Goal: Check status: Check status

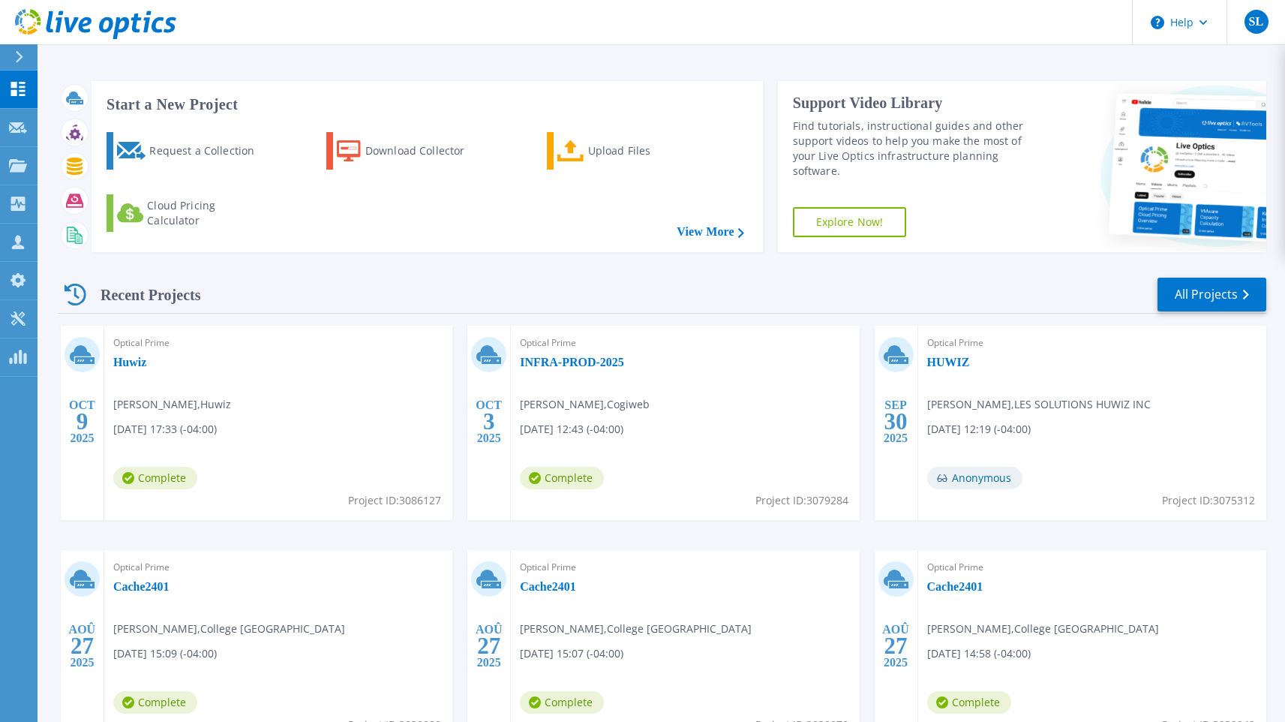
click at [203, 383] on div "Optical Prime Huwiz Kevin Proulx , Huwiz 10/09/2025, 17:33 (-04:00) Complete Pr…" at bounding box center [278, 423] width 348 height 194
click at [137, 362] on link "Huwiz" at bounding box center [129, 362] width 33 height 15
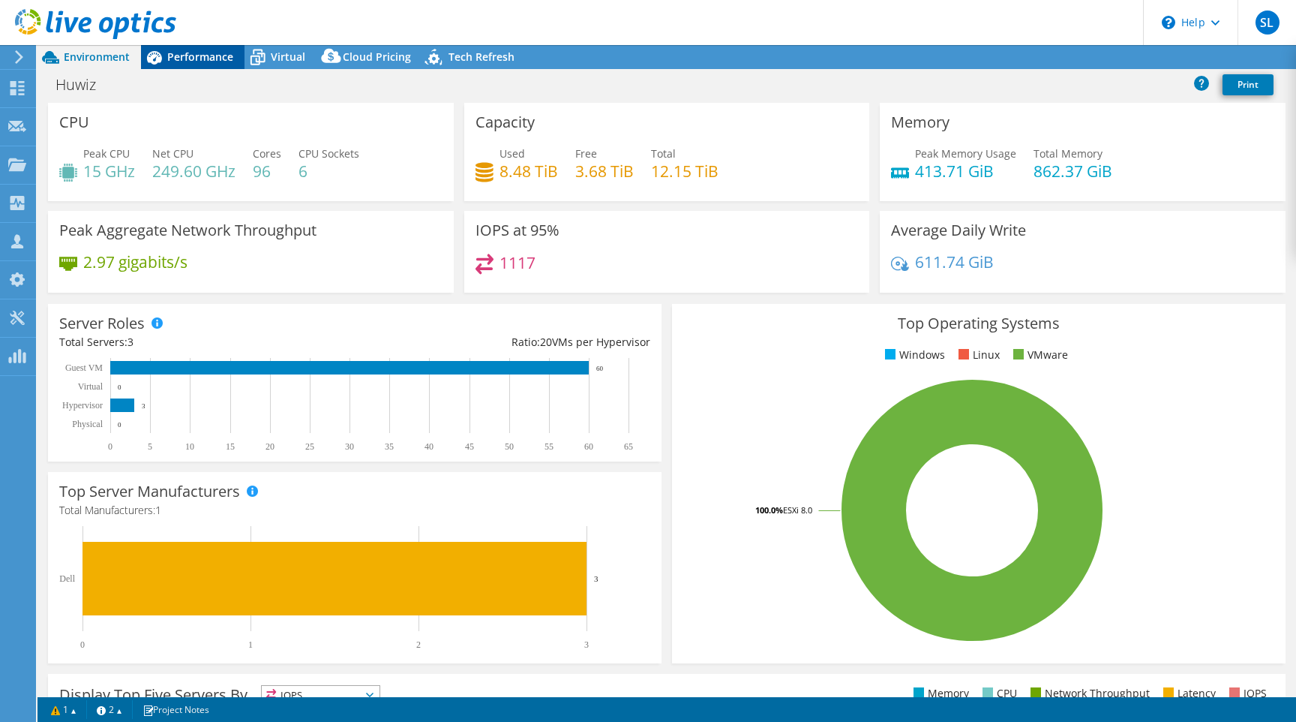
select select "USD"
click at [193, 55] on span "Performance" at bounding box center [200, 57] width 66 height 14
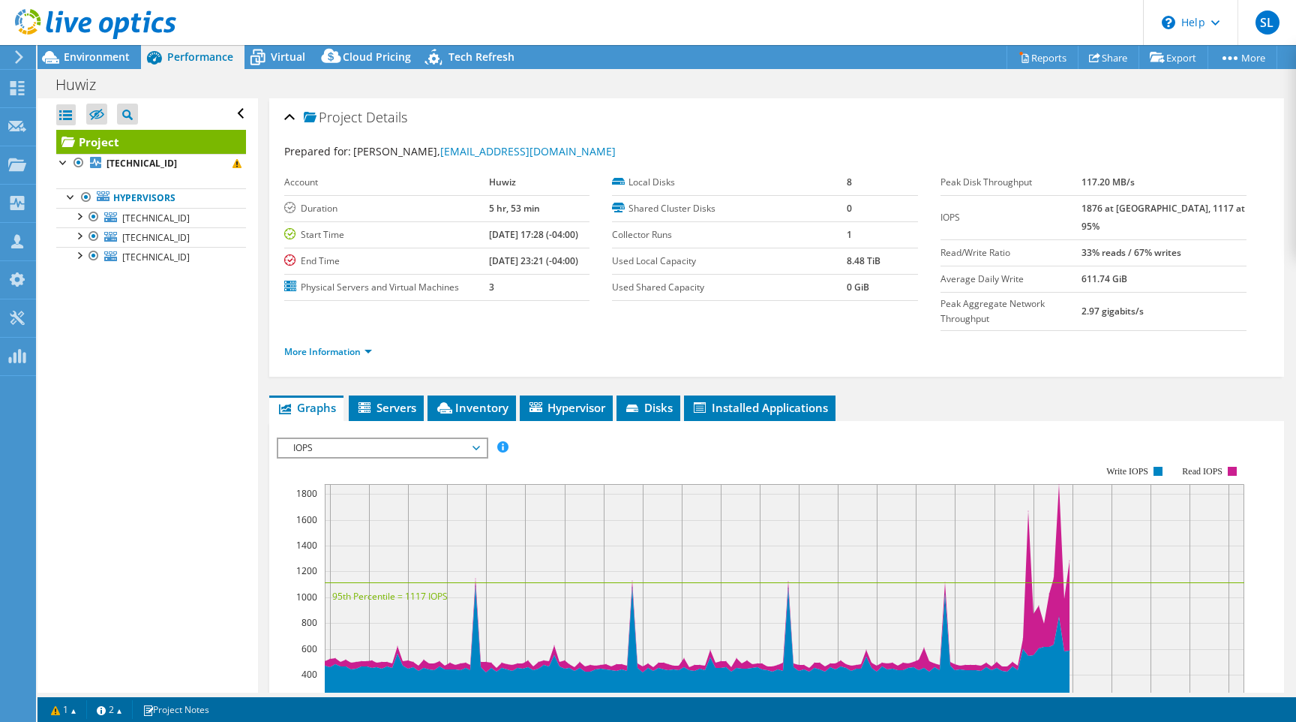
click at [600, 130] on div "Project Details" at bounding box center [776, 118] width 985 height 32
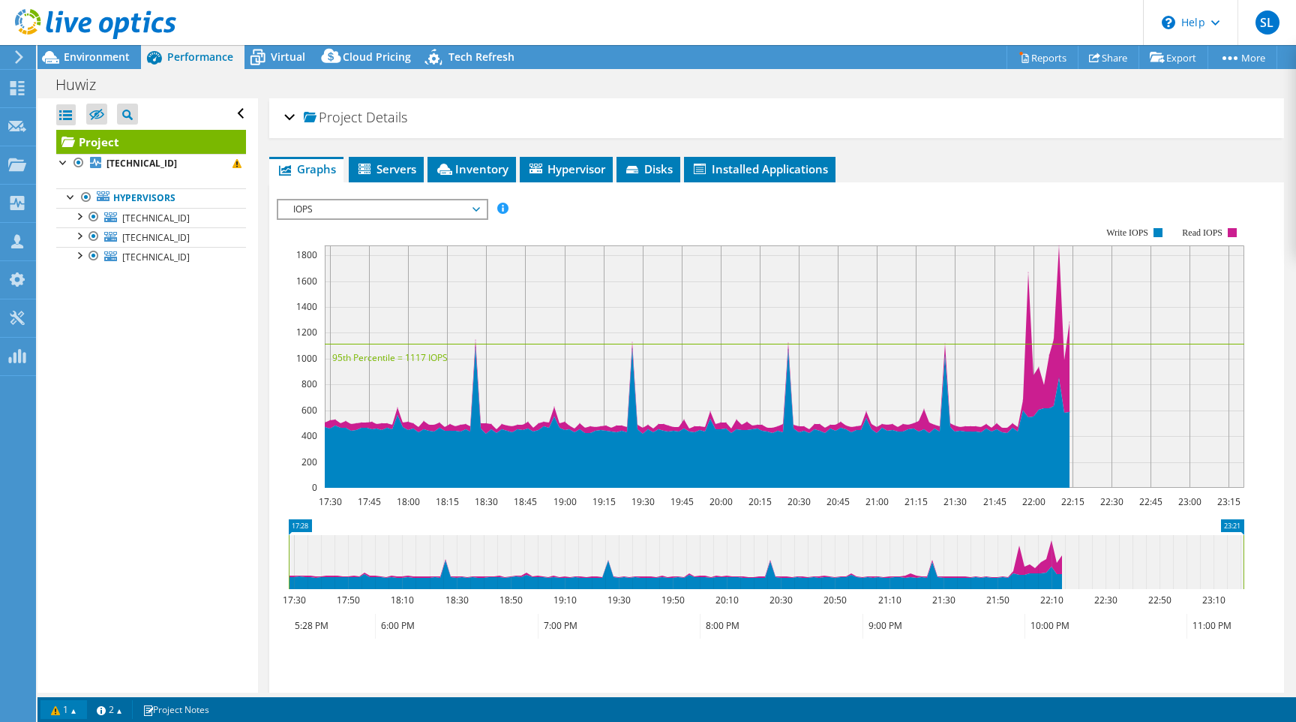
click at [70, 707] on link "1" at bounding box center [64, 709] width 47 height 19
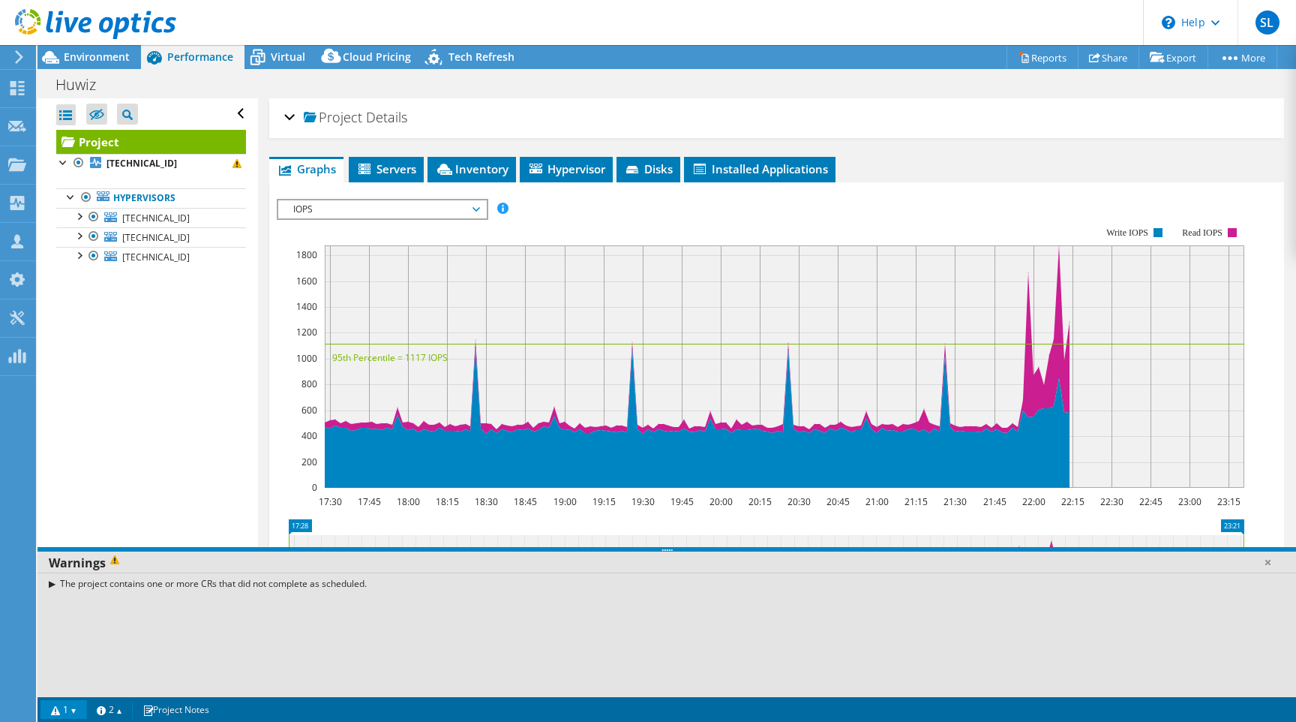
click at [70, 707] on link "1" at bounding box center [64, 709] width 47 height 19
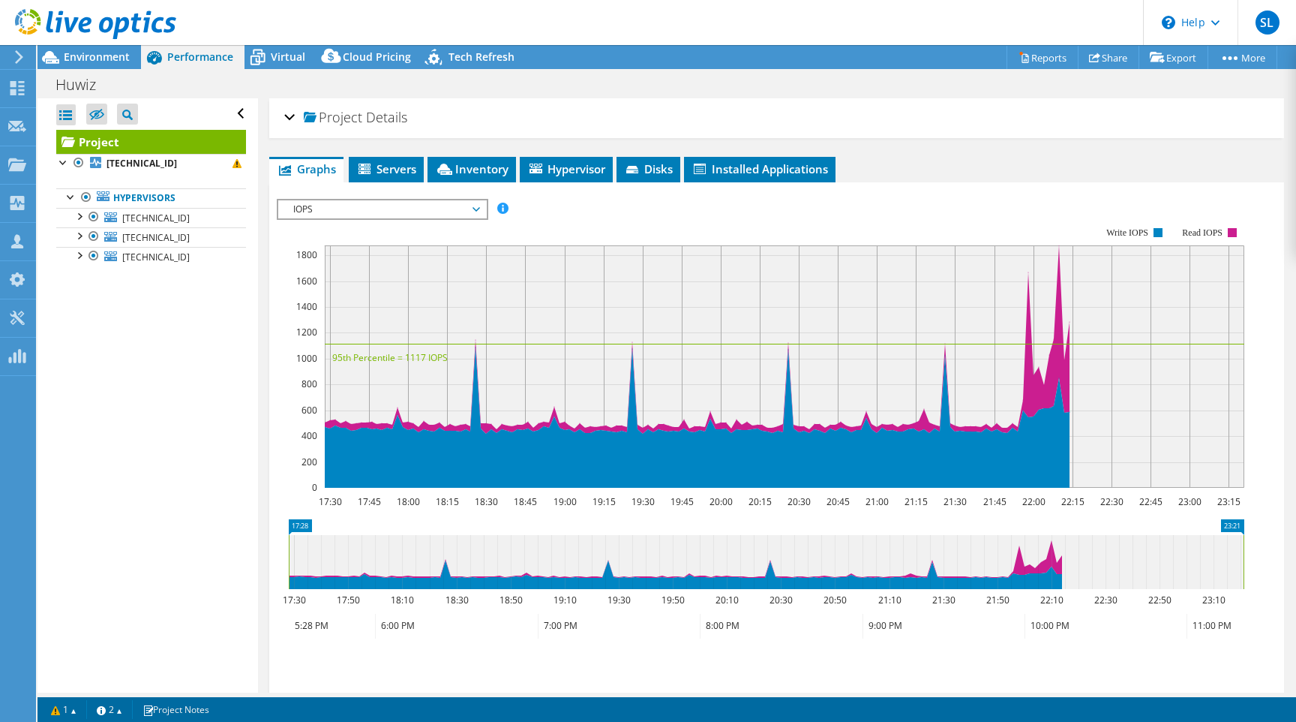
click at [291, 113] on div "Project Details" at bounding box center [776, 118] width 985 height 32
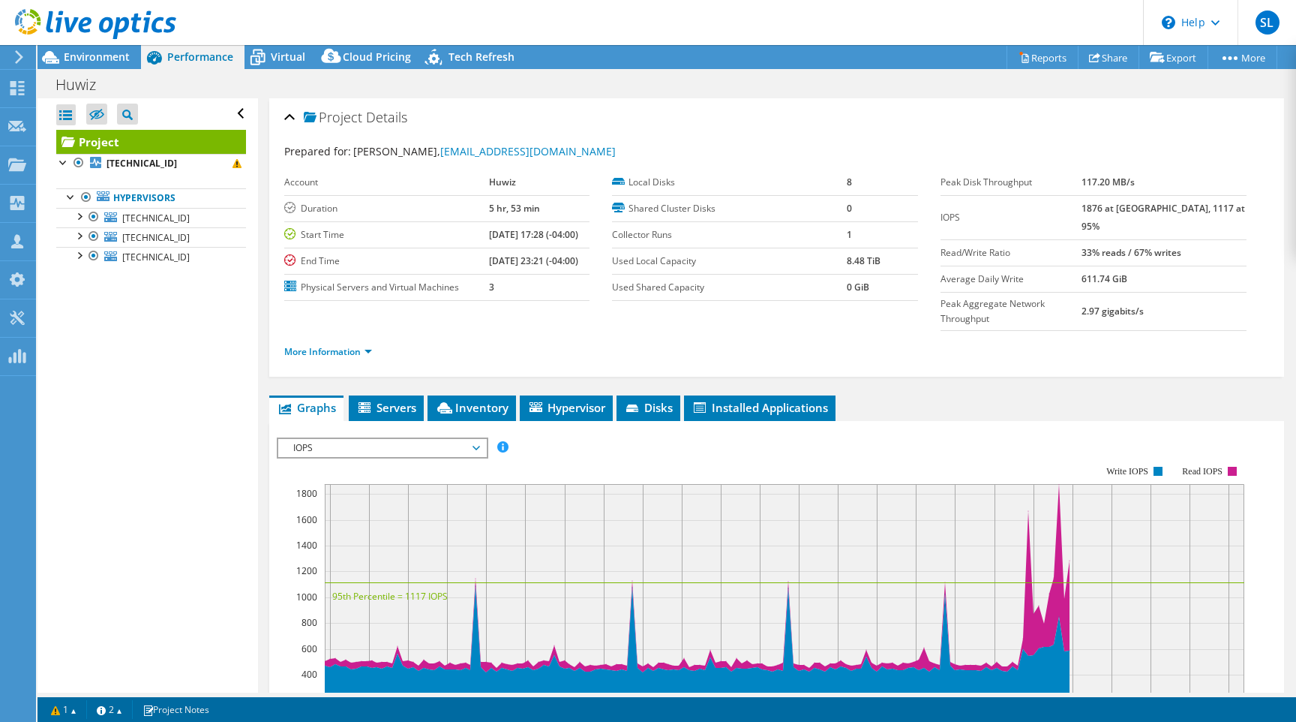
click at [578, 143] on div "Prepared for: [PERSON_NAME], [EMAIL_ADDRESS][DOMAIN_NAME]" at bounding box center [776, 151] width 985 height 17
